Goal: Navigation & Orientation: Find specific page/section

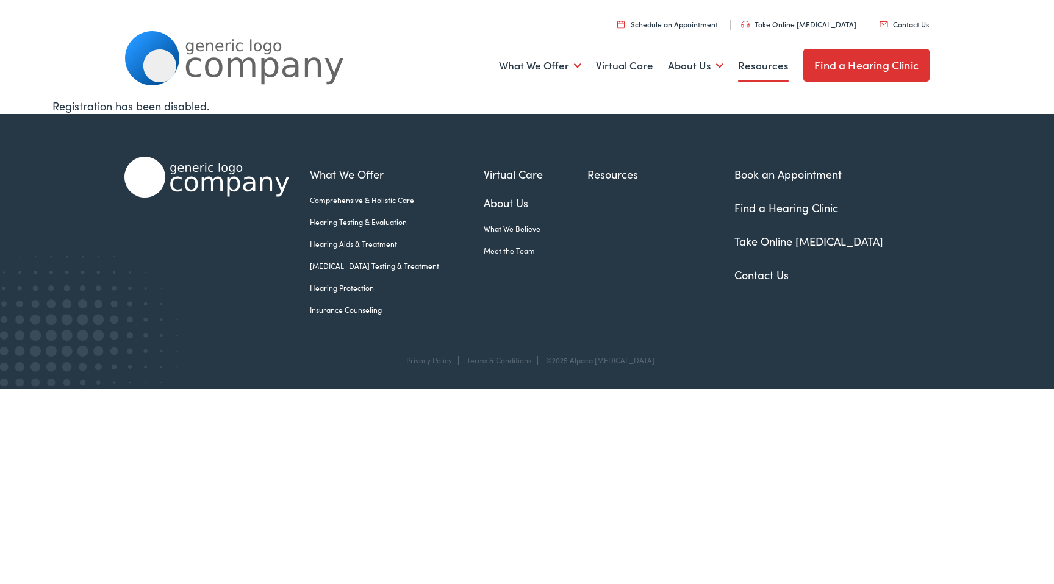
click at [771, 67] on link "Resources" at bounding box center [763, 65] width 51 height 45
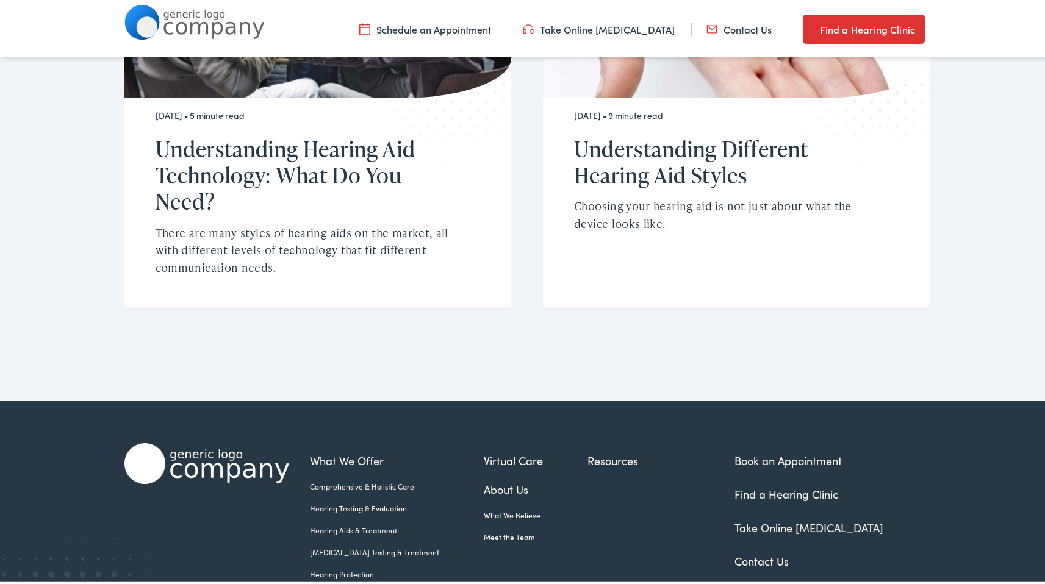
scroll to position [956, 0]
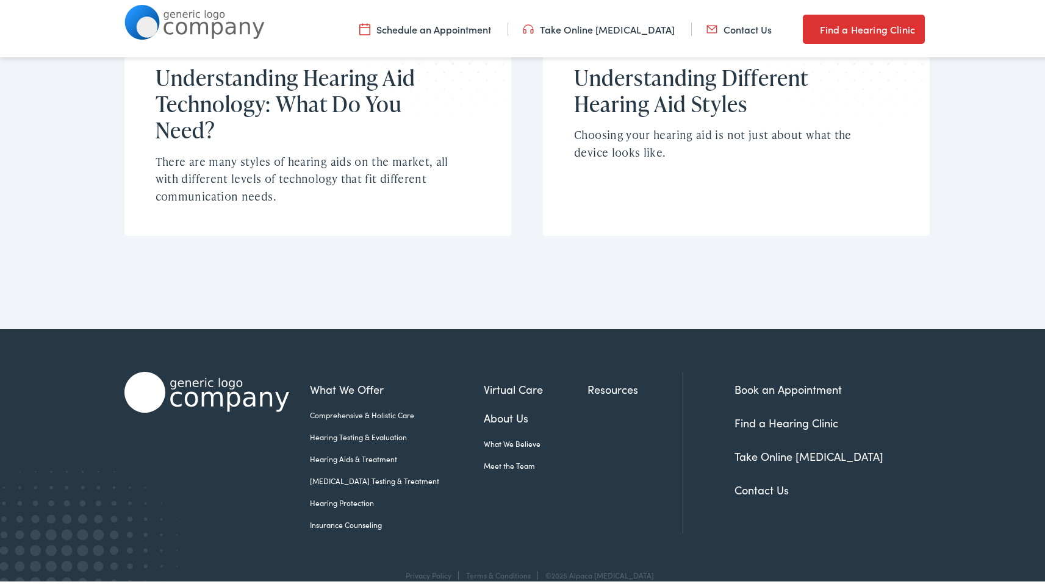
click at [495, 458] on link "Meet the Team" at bounding box center [536, 463] width 104 height 11
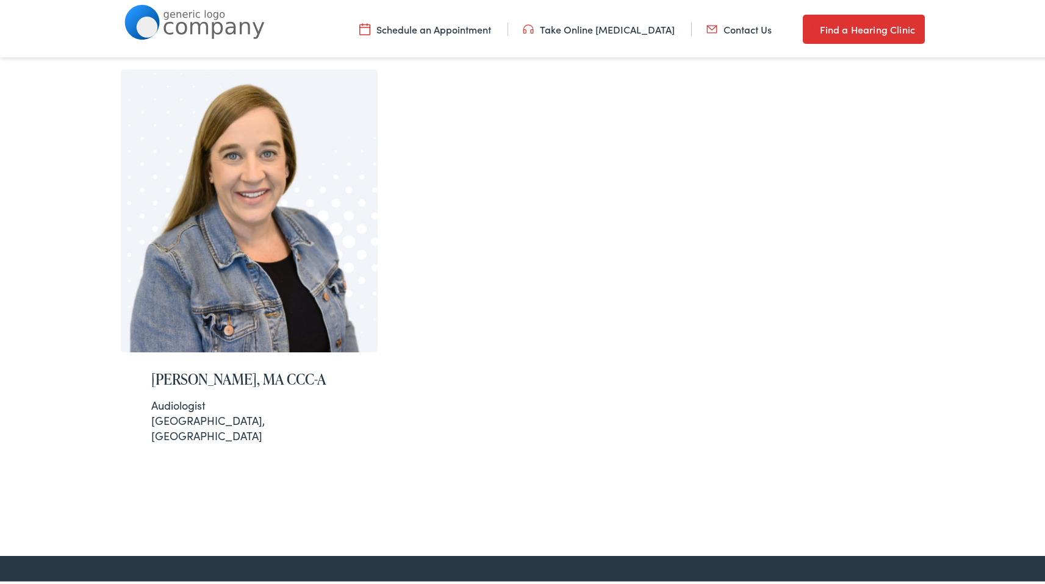
scroll to position [425, 0]
